Goal: Task Accomplishment & Management: Complete application form

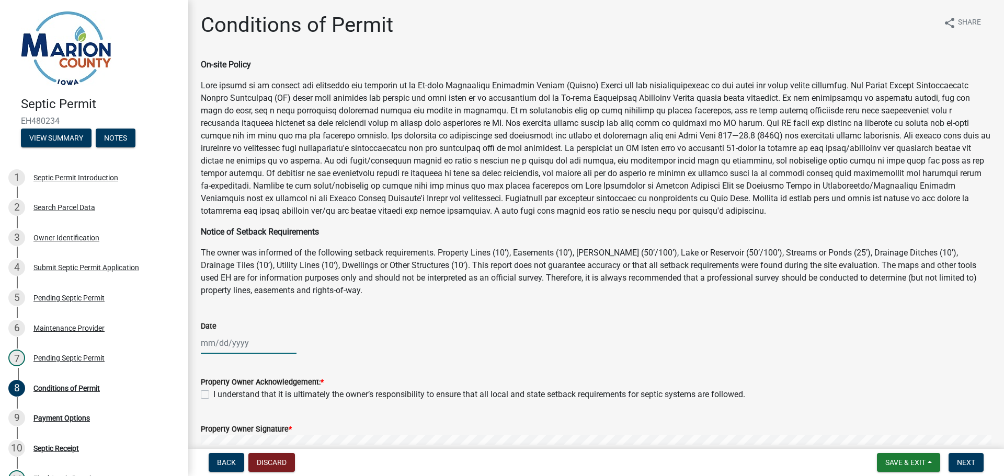
click at [217, 345] on div at bounding box center [249, 342] width 96 height 21
select select "9"
select select "2025"
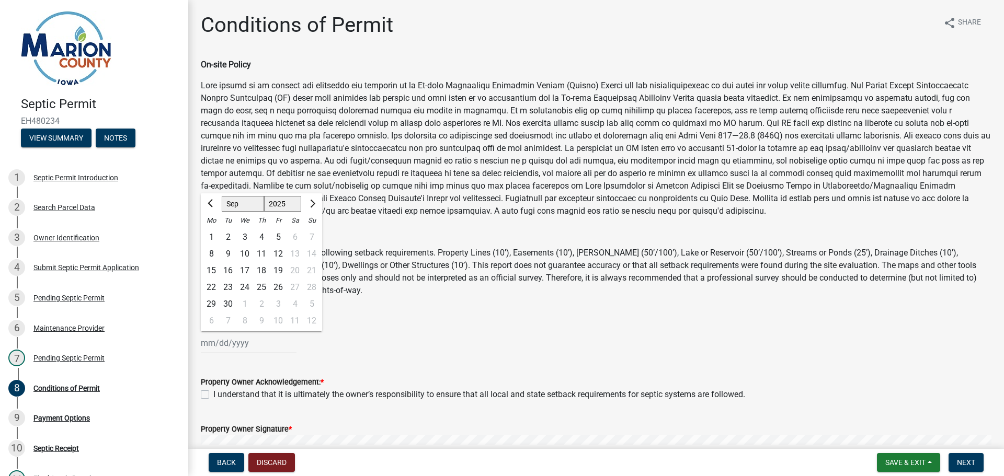
click at [499, 318] on div "Date Jan Feb Mar Apr May Jun Jul Aug Sep Oct Nov Dec 1525 1526 1527 1528 1529 1…" at bounding box center [596, 329] width 790 height 49
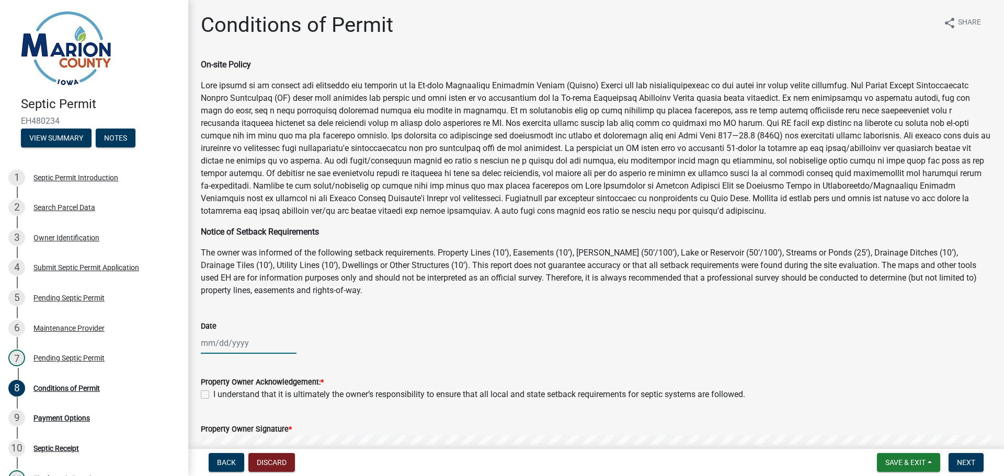
click at [243, 347] on div at bounding box center [249, 342] width 96 height 21
select select "9"
select select "2025"
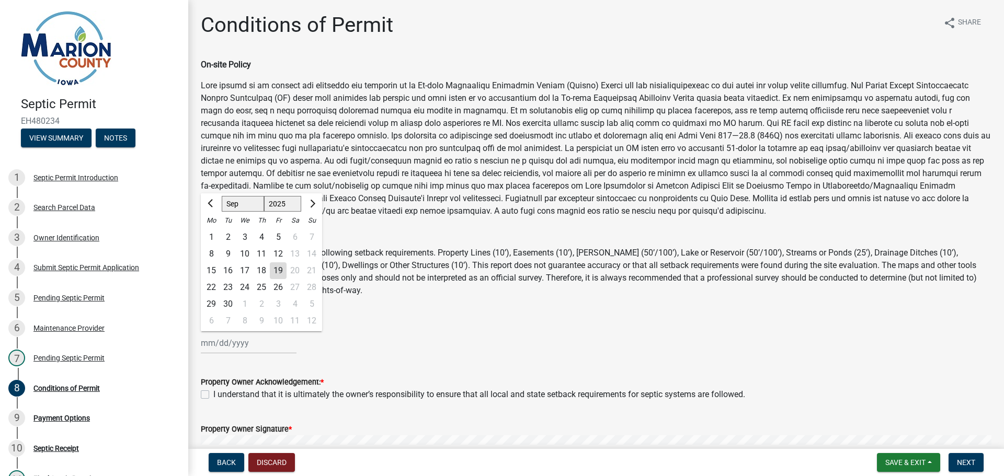
click at [276, 272] on div "19" at bounding box center [278, 270] width 17 height 17
type input "09/19/2025"
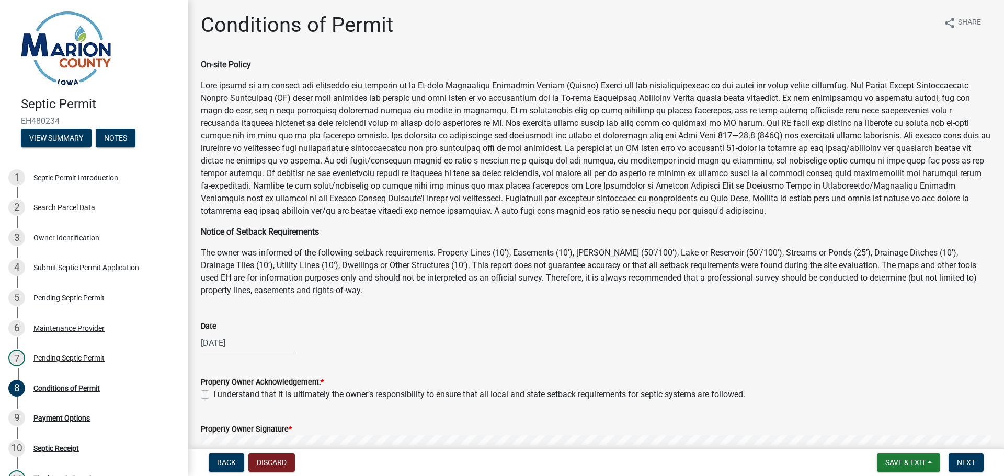
click at [213, 393] on label "I understand that it is ultimately the owner’s responsibility to ensure that al…" at bounding box center [479, 394] width 532 height 13
click at [213, 393] on input "I understand that it is ultimately the owner’s responsibility to ensure that al…" at bounding box center [216, 391] width 7 height 7
checkbox input "true"
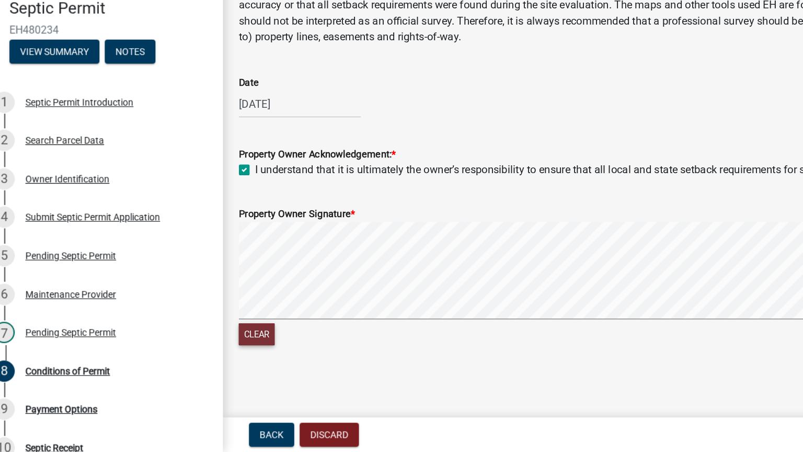
click at [213, 358] on button "Clear" at bounding box center [215, 359] width 28 height 17
click at [204, 363] on button "Clear" at bounding box center [215, 359] width 28 height 17
click at [210, 352] on button "Clear" at bounding box center [215, 359] width 28 height 17
click at [221, 357] on button "Clear" at bounding box center [215, 359] width 28 height 17
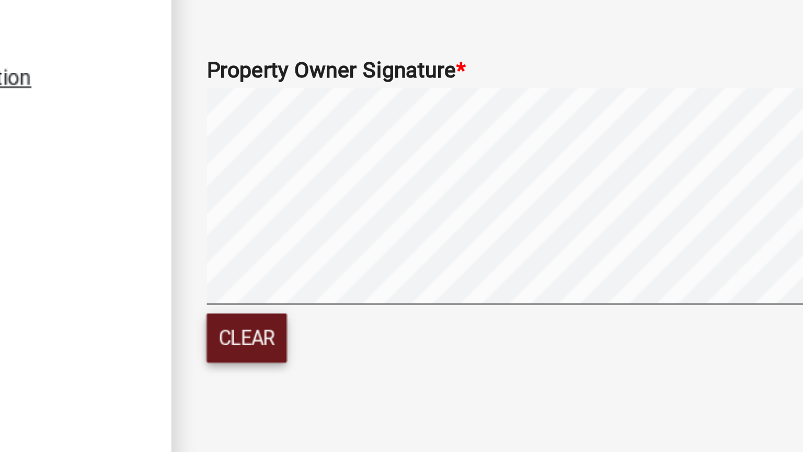
click at [221, 357] on button "Clear" at bounding box center [215, 359] width 28 height 17
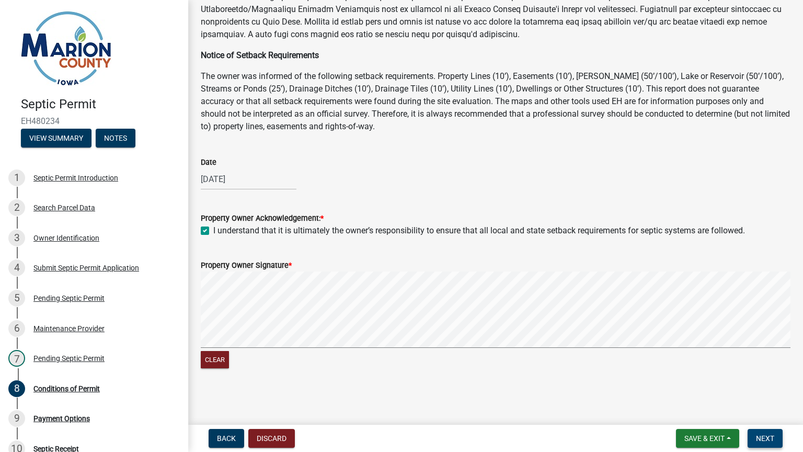
click at [761, 434] on span "Next" at bounding box center [765, 438] width 18 height 8
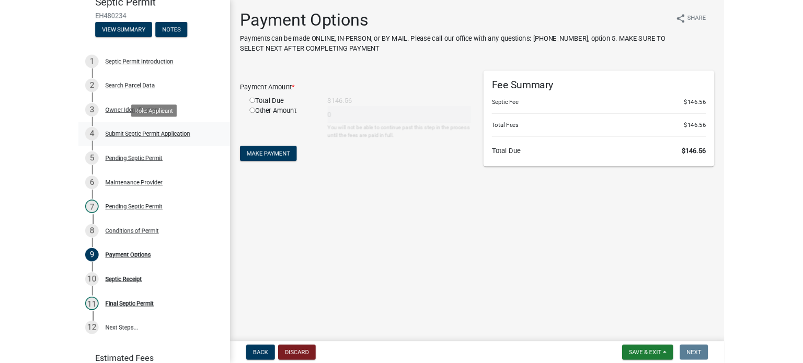
scroll to position [107, 0]
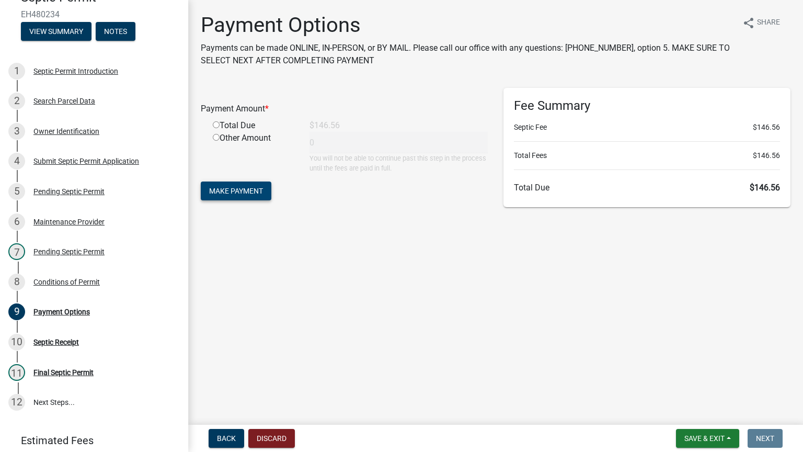
click at [254, 192] on span "Make Payment" at bounding box center [236, 191] width 54 height 8
click at [216, 137] on input "radio" at bounding box center [216, 137] width 7 height 7
radio input "true"
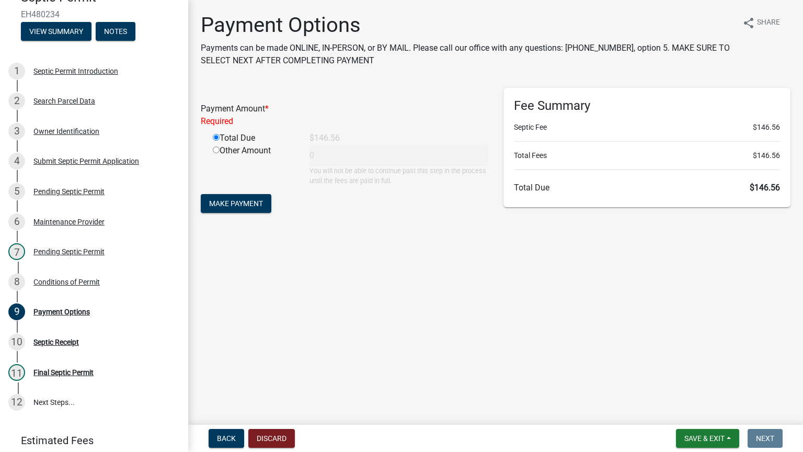
type input "146.56"
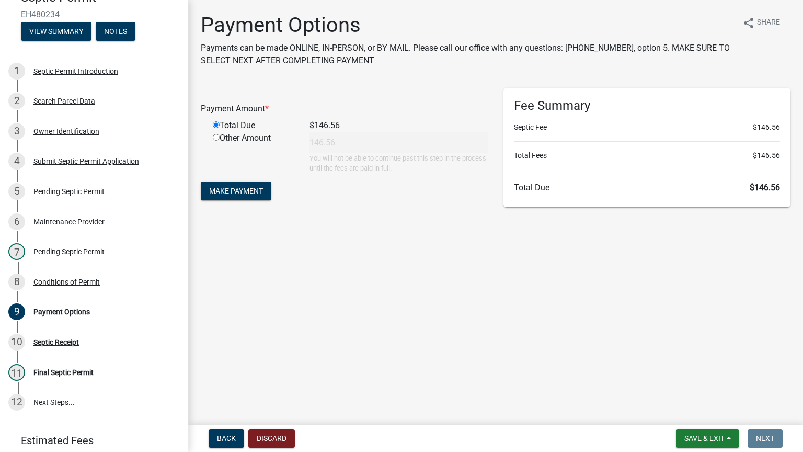
click at [217, 138] on input "radio" at bounding box center [216, 137] width 7 height 7
radio input "true"
click at [214, 123] on input "radio" at bounding box center [216, 124] width 7 height 7
radio input "true"
radio input "false"
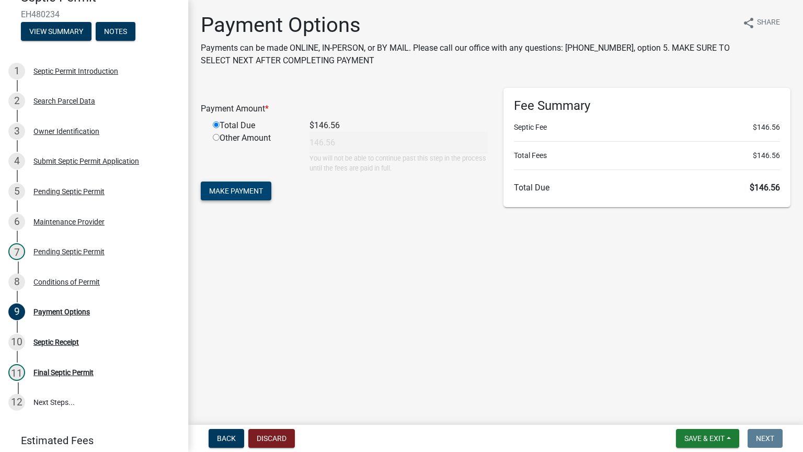
click at [232, 193] on span "Make Payment" at bounding box center [236, 191] width 54 height 8
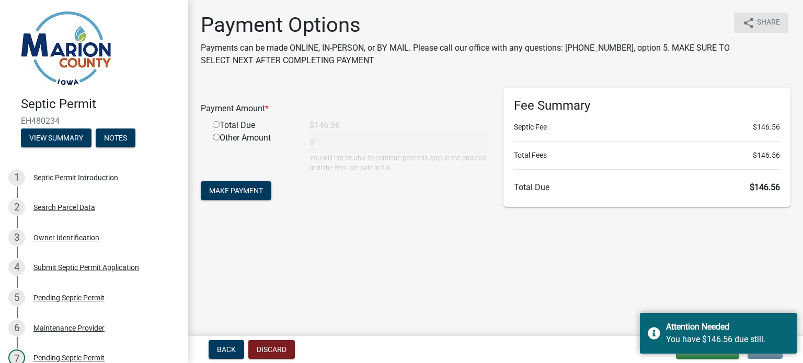
click at [763, 22] on span "Share" at bounding box center [768, 23] width 23 height 13
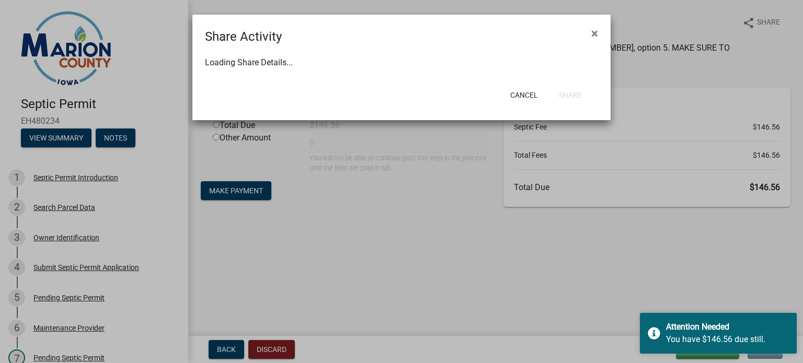
select select "1"
select select "0"
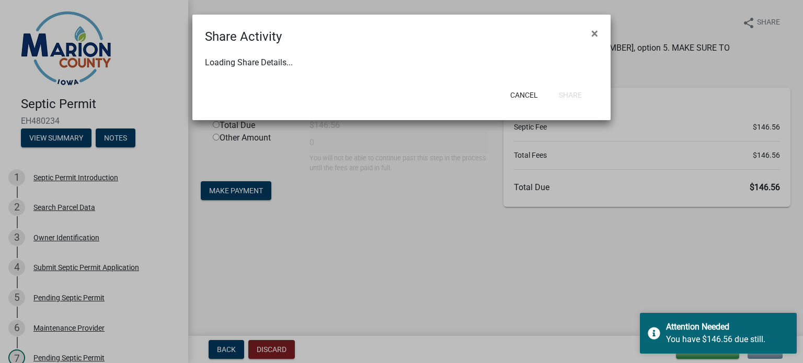
select select "0"
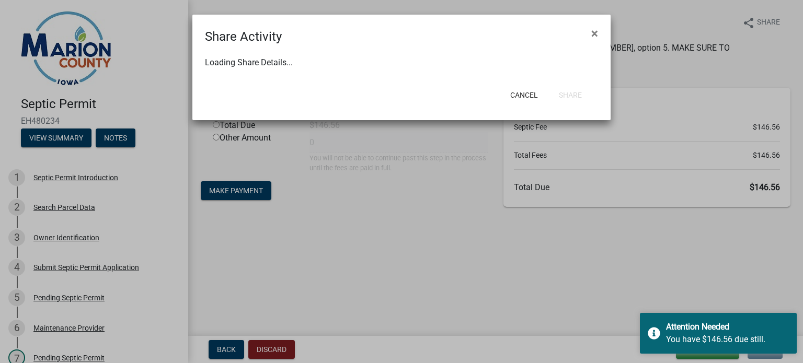
select select "0"
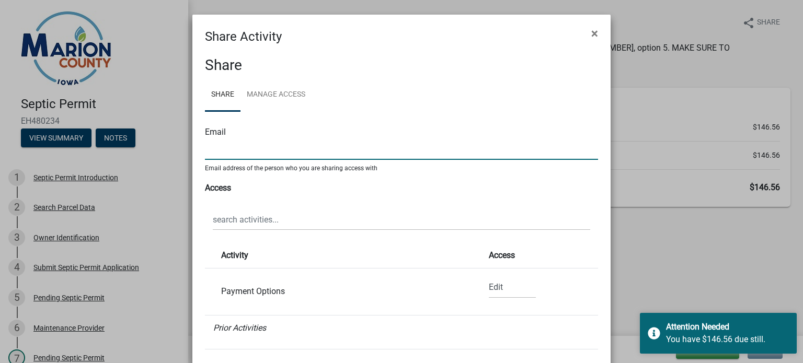
click at [254, 149] on input "text" at bounding box center [401, 149] width 393 height 21
paste input "mooseheadfan@gmail.com"
type input "mooseheadfan@gmail.com"
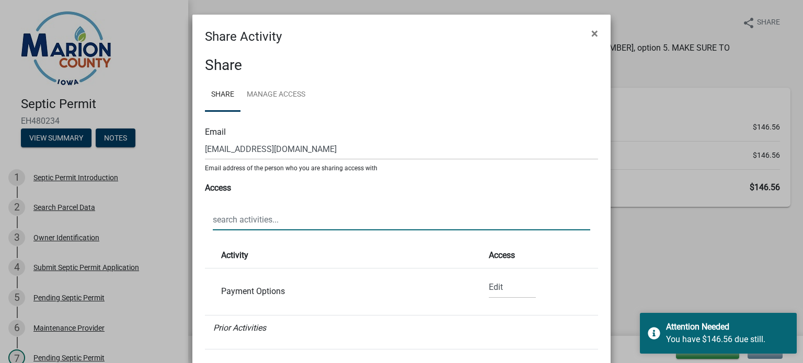
click at [290, 217] on input "text" at bounding box center [401, 219] width 377 height 21
click at [273, 292] on div "Payment Options" at bounding box center [338, 292] width 251 height 8
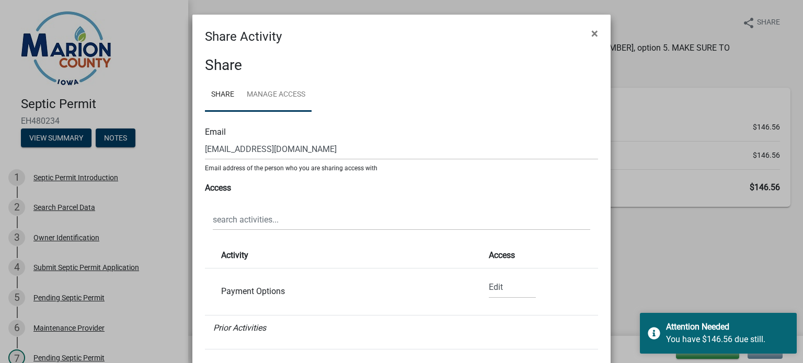
click at [287, 86] on link "Manage Access" at bounding box center [275, 94] width 71 height 33
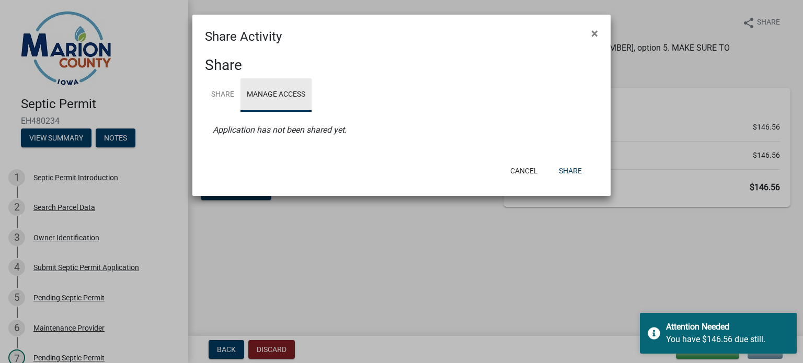
click at [240, 92] on link "Manage Access" at bounding box center [275, 94] width 71 height 33
click at [224, 98] on link "Share" at bounding box center [223, 94] width 36 height 33
select select "1"
select select "0"
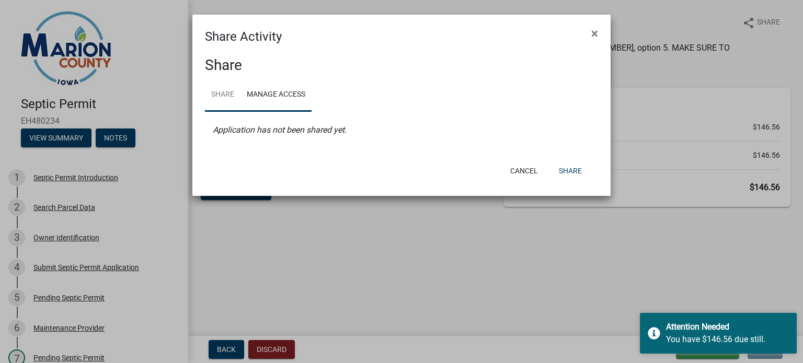
select select "0"
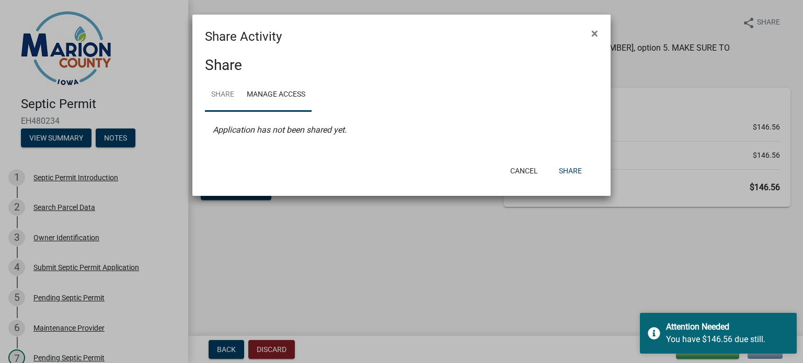
select select "0"
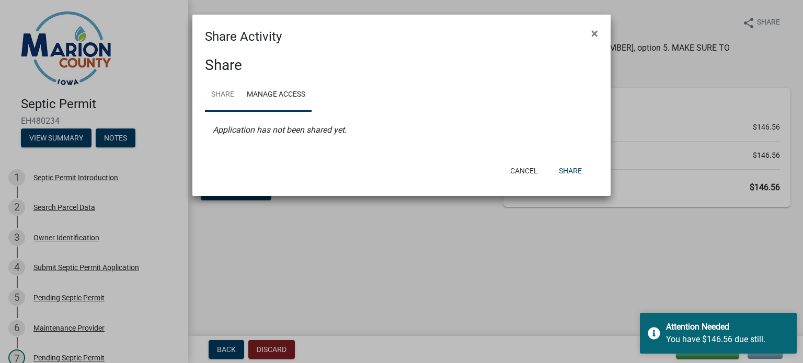
select select "0"
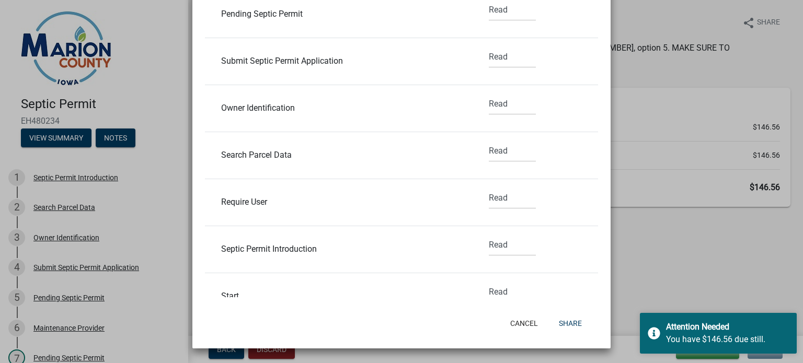
scroll to position [471, 0]
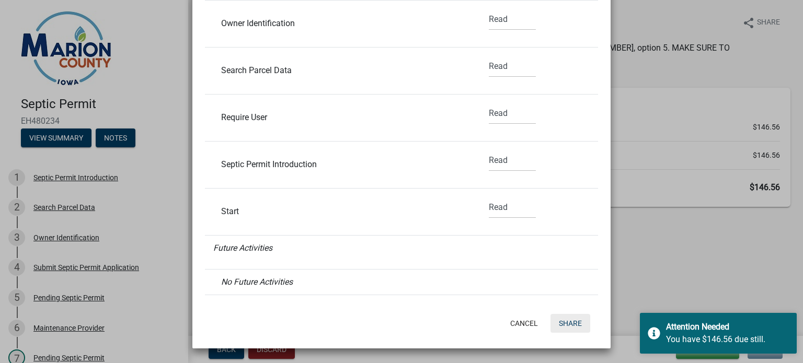
click at [576, 323] on button "Share" at bounding box center [570, 323] width 40 height 19
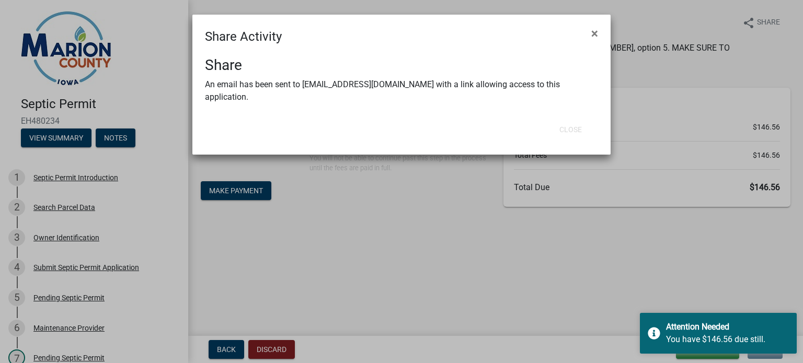
click at [436, 248] on ngb-modal-window "Share Activity × Share An email has been sent to mooseheadfan@gmail.com with a …" at bounding box center [401, 181] width 803 height 363
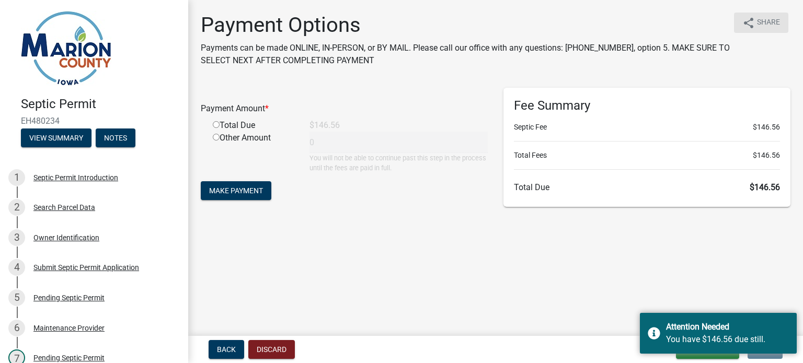
click at [757, 24] on span "Share" at bounding box center [768, 23] width 23 height 13
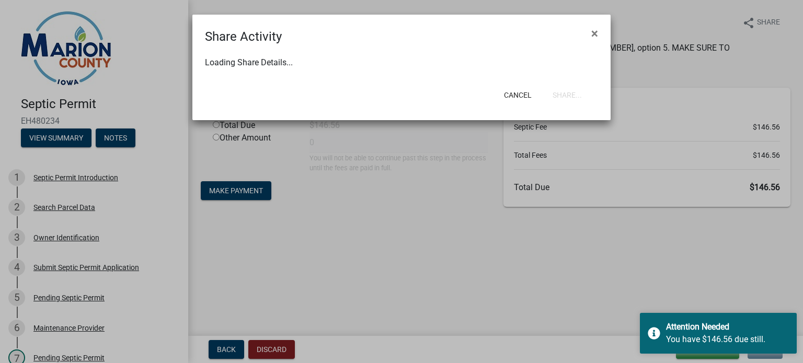
select select "1"
select select "0"
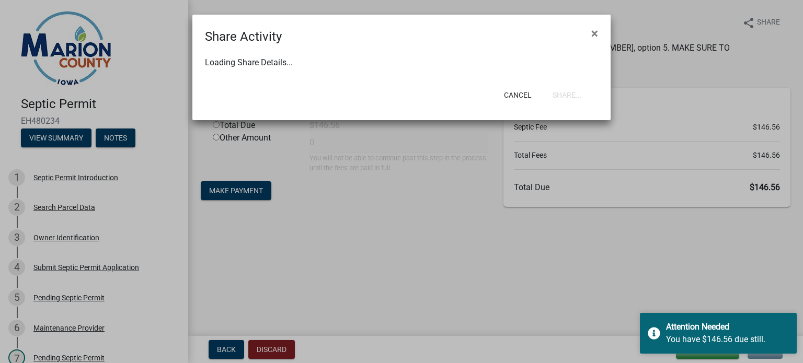
select select "0"
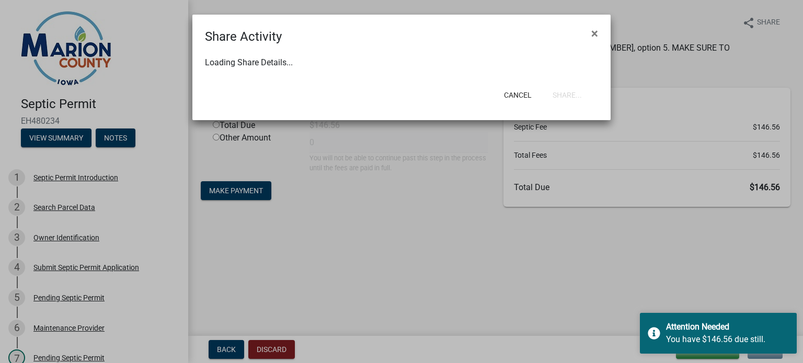
select select "0"
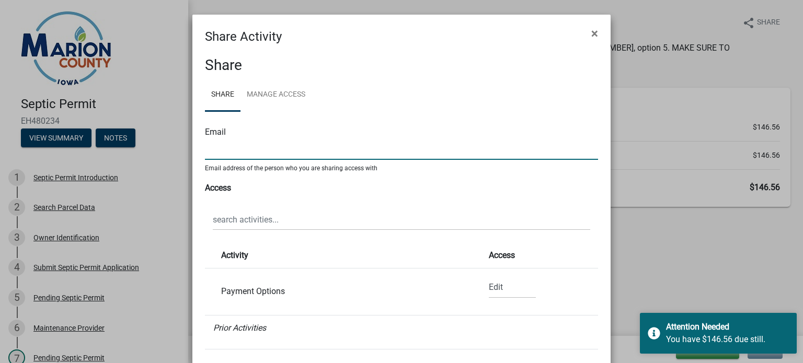
click at [281, 150] on input "text" at bounding box center [401, 149] width 393 height 21
type input "v"
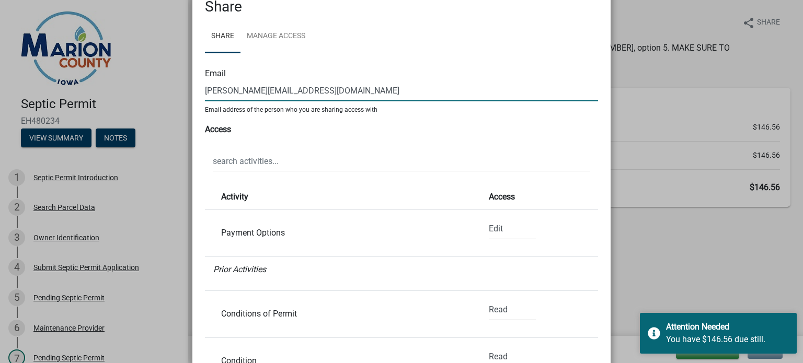
type input "benjamin.midnorth@gmail.com"
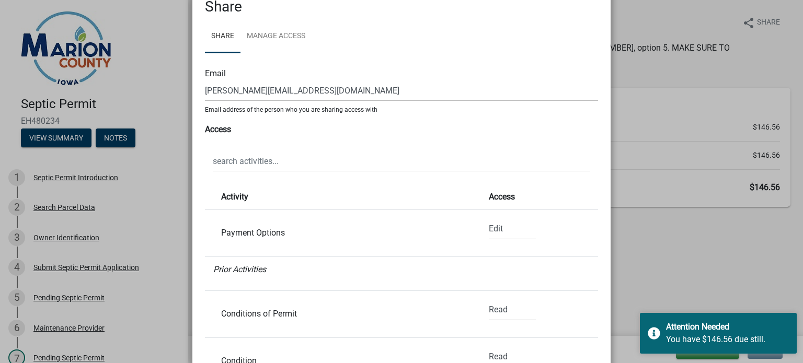
click at [241, 230] on div "Payment Options" at bounding box center [338, 233] width 251 height 8
click at [246, 233] on div "Payment Options" at bounding box center [338, 233] width 251 height 8
click at [502, 227] on select "None Read Edit" at bounding box center [512, 229] width 47 height 21
click at [489, 219] on select "None Read Edit" at bounding box center [512, 229] width 47 height 21
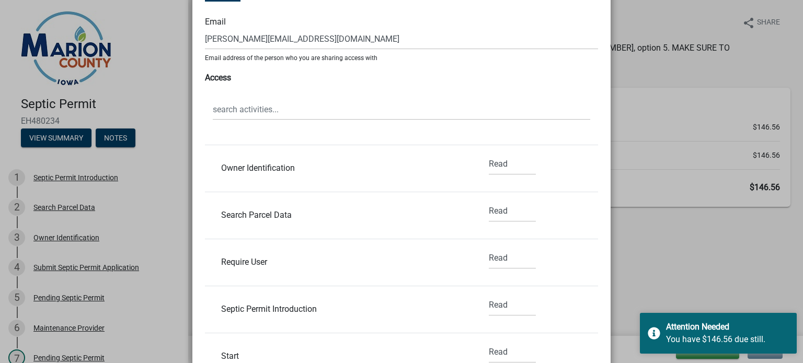
scroll to position [255, 0]
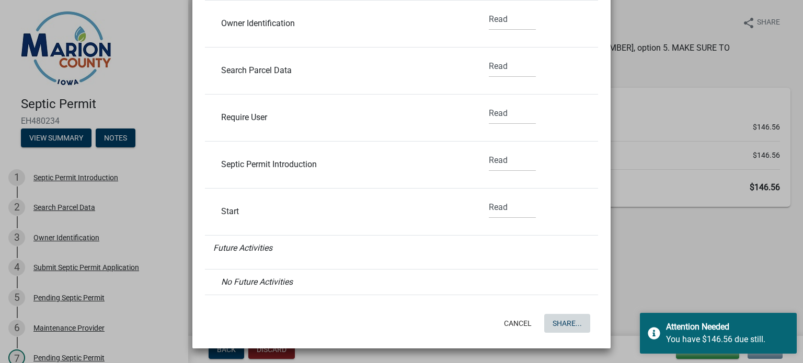
click at [567, 320] on button "Share..." at bounding box center [567, 323] width 46 height 19
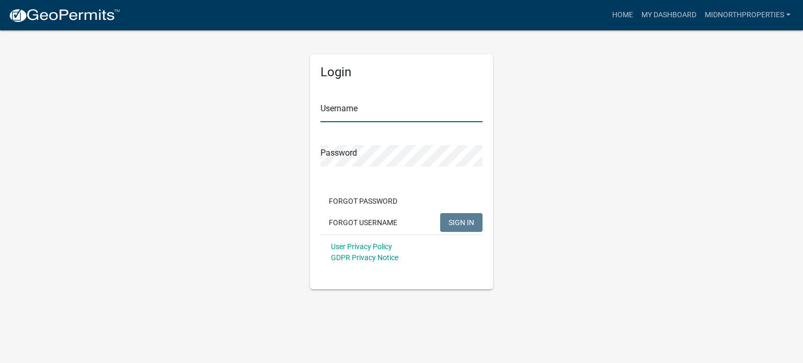
type input "midnorthproperties"
click at [293, 152] on div "Login Username midnorthproperties Password Forgot Password Forgot Username SIGN…" at bounding box center [402, 159] width 596 height 260
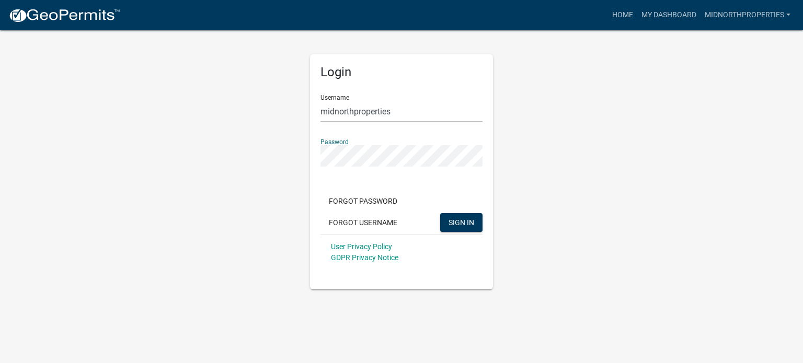
click at [270, 224] on div "Login Username midnorthproperties Password Forgot Password Forgot Username SIGN…" at bounding box center [402, 159] width 596 height 260
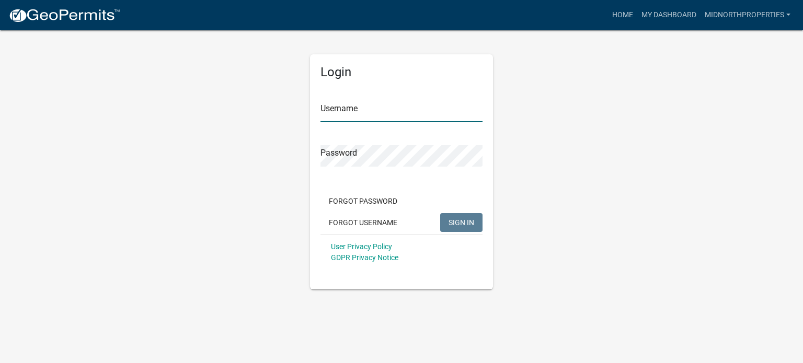
type input "midnorthproperties"
click at [249, 199] on div "Login Username midnorthproperties Password Forgot Password Forgot Username SIGN…" at bounding box center [402, 159] width 596 height 260
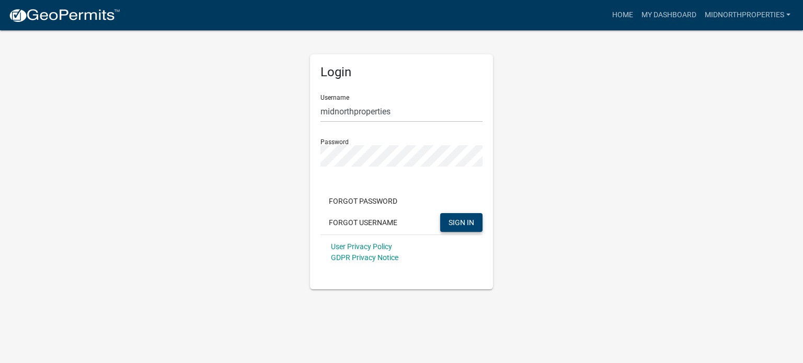
click at [454, 226] on span "SIGN IN" at bounding box center [462, 222] width 26 height 8
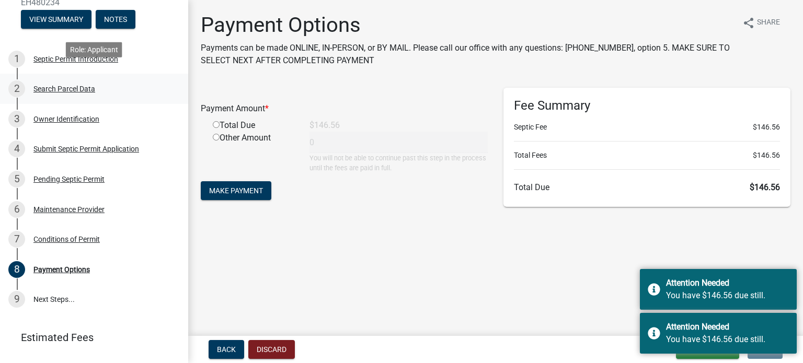
scroll to position [130, 0]
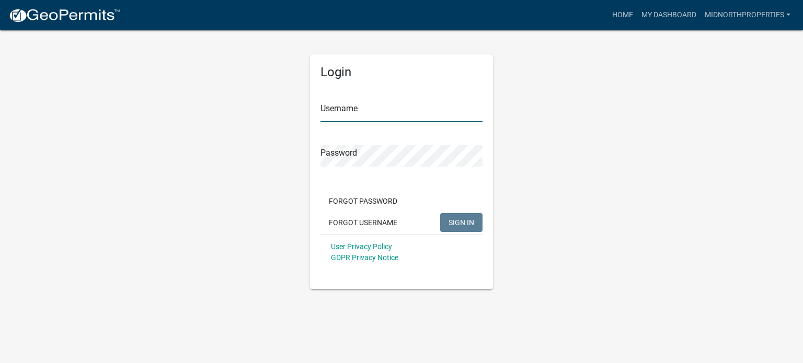
type input "midnorthproperties"
click at [205, 230] on div "Login Username midnorthproperties Password Forgot Password Forgot Username SIGN…" at bounding box center [402, 159] width 596 height 260
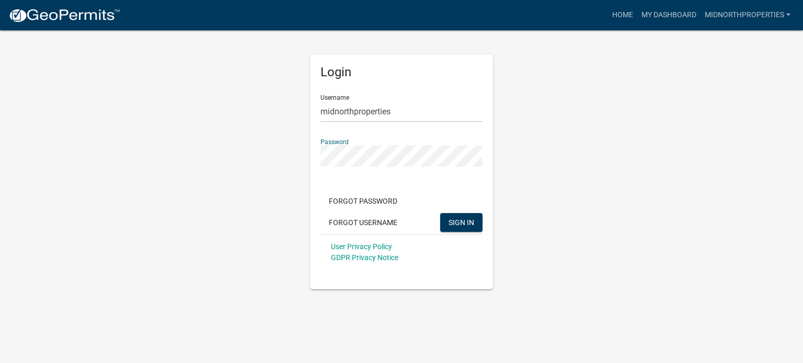
click at [228, 149] on div "Login Username midnorthproperties Password Forgot Password Forgot Username SIGN…" at bounding box center [402, 159] width 596 height 260
click at [440, 213] on button "SIGN IN" at bounding box center [461, 222] width 42 height 19
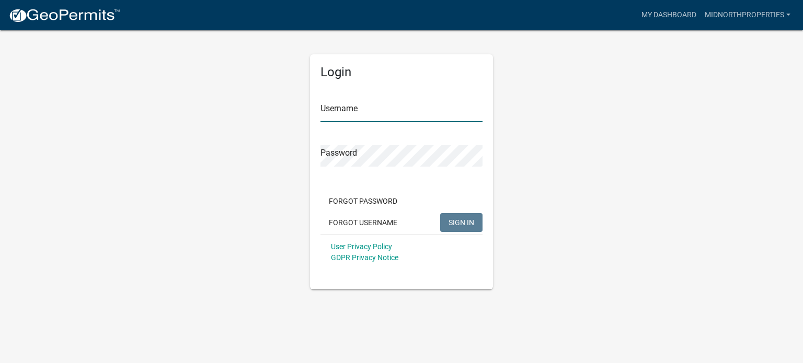
type input "midnorthproperties"
click at [461, 220] on span "SIGN IN" at bounding box center [462, 222] width 26 height 8
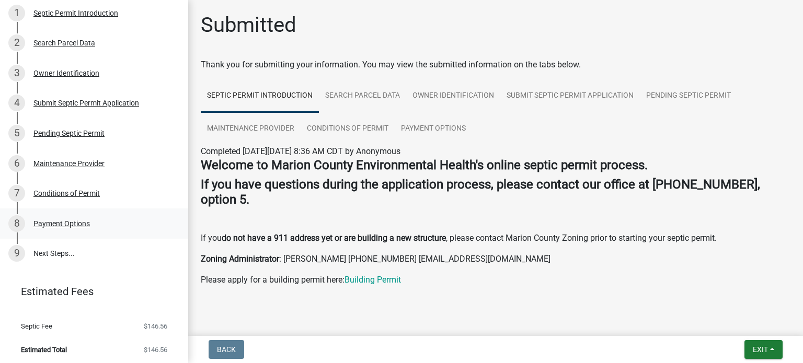
scroll to position [167, 0]
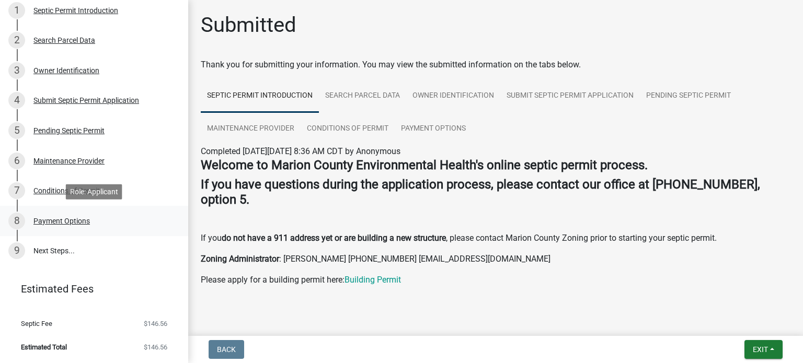
click at [58, 220] on div "Payment Options" at bounding box center [61, 220] width 56 height 7
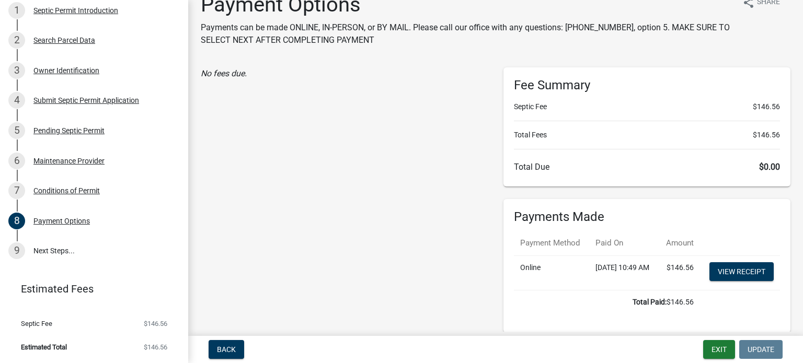
scroll to position [27, 0]
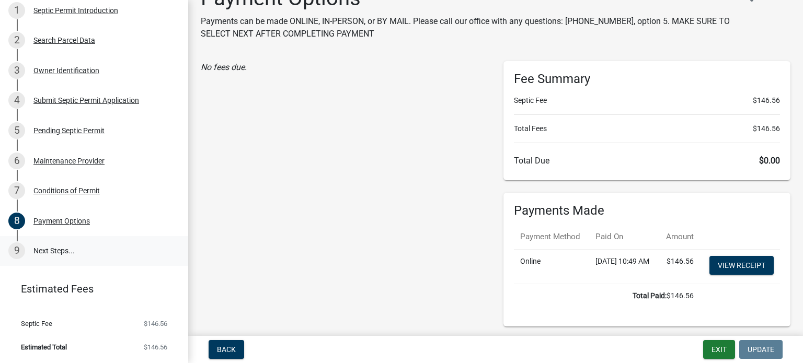
click at [83, 264] on link "9 Next Steps..." at bounding box center [94, 251] width 188 height 30
click at [60, 251] on link "9 Next Steps..." at bounding box center [94, 251] width 188 height 30
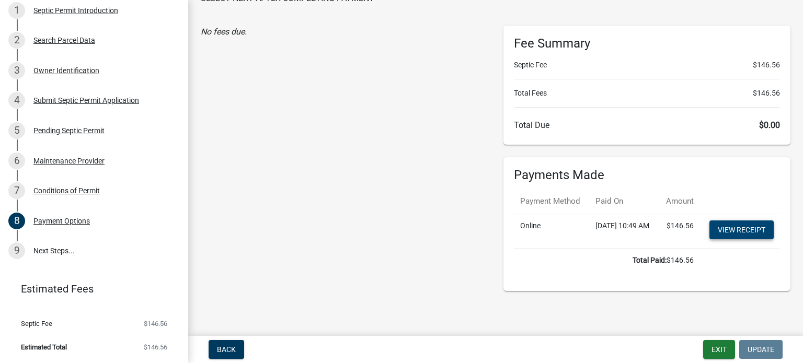
click at [744, 221] on link "View receipt" at bounding box center [741, 230] width 64 height 19
click at [18, 253] on div "9" at bounding box center [16, 251] width 17 height 17
click at [118, 248] on link "9 Next Steps..." at bounding box center [94, 251] width 188 height 30
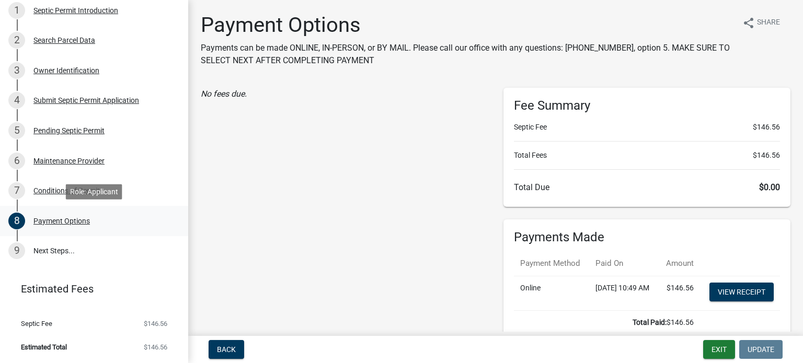
click at [63, 221] on div "Payment Options" at bounding box center [61, 220] width 56 height 7
